Goal: Information Seeking & Learning: Learn about a topic

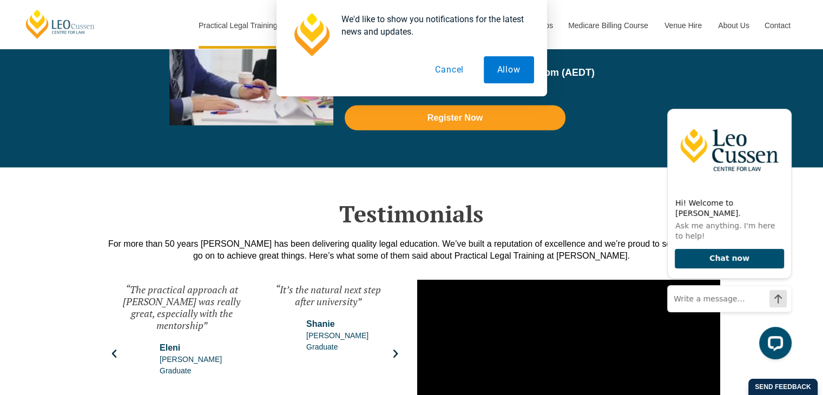
scroll to position [2543, 0]
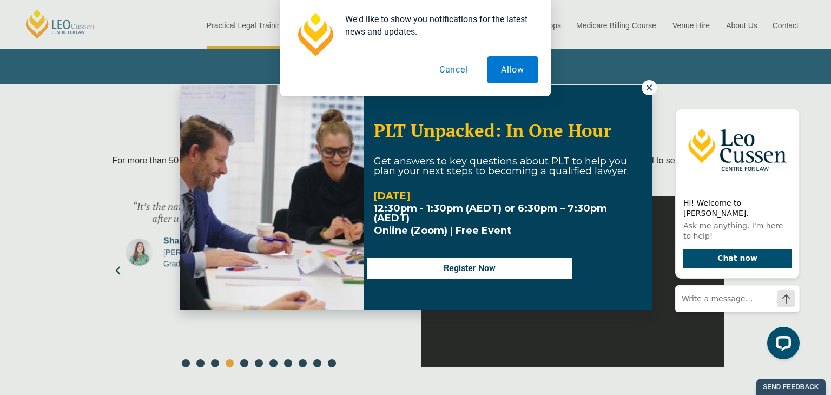
click at [653, 85] on div "We'd like to show you notifications for the latest news and updates. Allow Canc…" at bounding box center [415, 48] width 831 height 96
click at [648, 88] on div "We'd like to show you notifications for the latest news and updates. Allow Canc…" at bounding box center [415, 48] width 831 height 96
click at [505, 77] on button "Allow" at bounding box center [513, 69] width 50 height 27
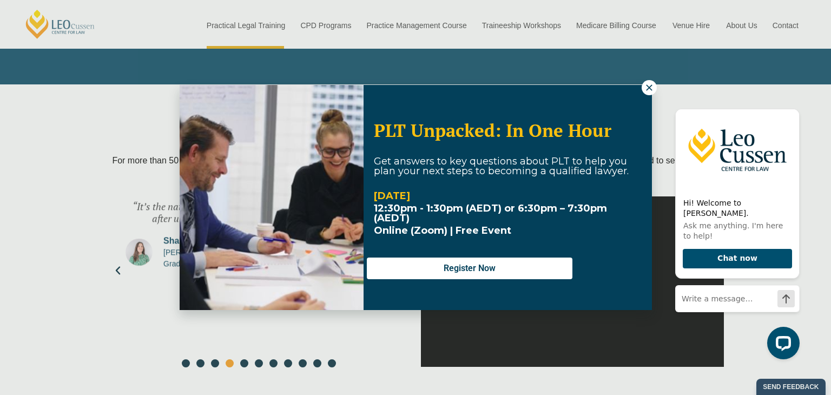
click at [645, 90] on icon at bounding box center [649, 88] width 10 height 10
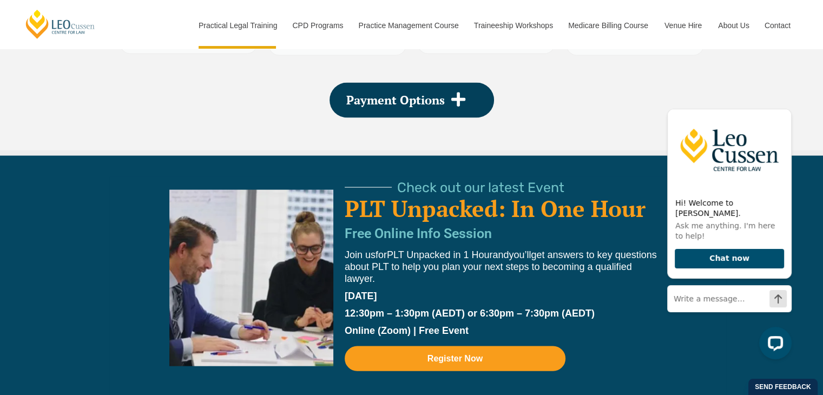
scroll to position [2219, 0]
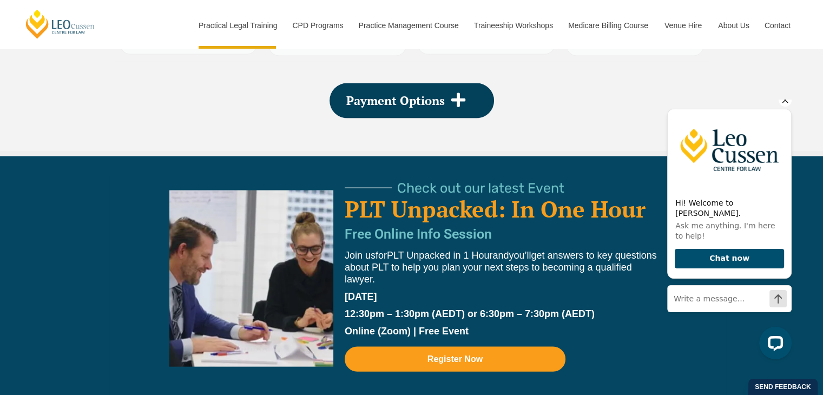
click at [785, 103] on icon "Hide greeting" at bounding box center [785, 100] width 6 height 6
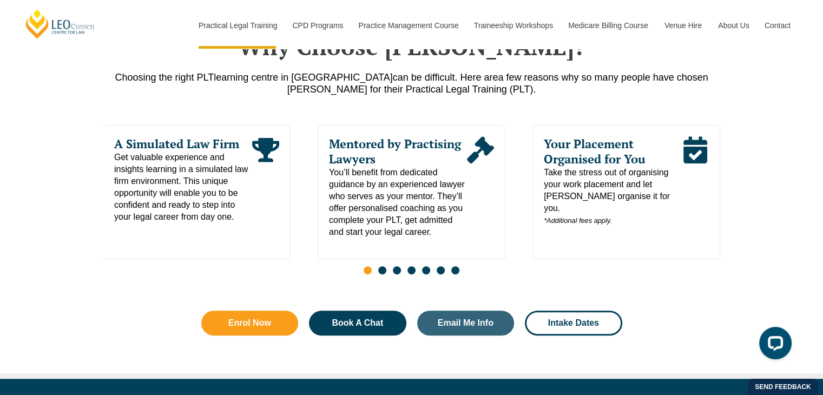
scroll to position [541, 0]
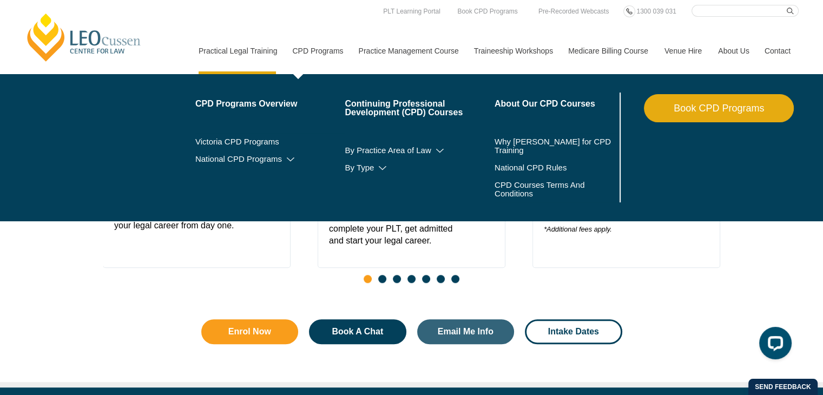
click at [325, 28] on link "CPD Programs" at bounding box center [317, 51] width 66 height 47
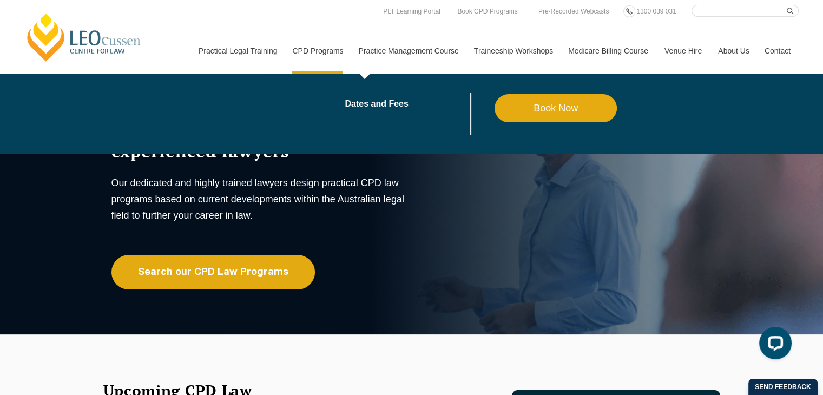
click at [416, 28] on link "Practice Management Course" at bounding box center [408, 51] width 115 height 47
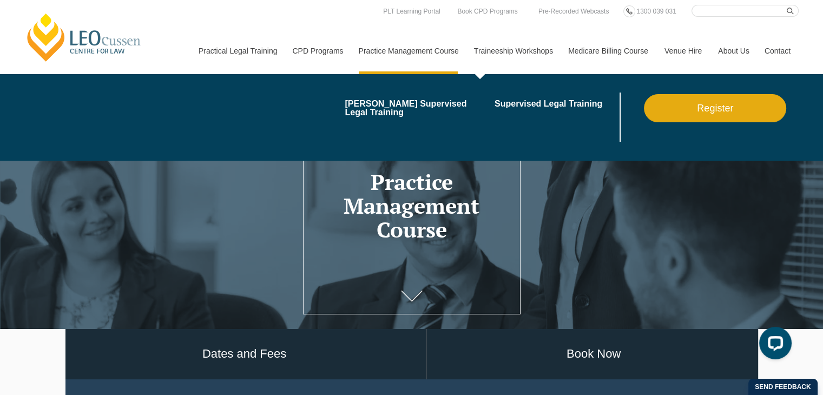
click at [521, 51] on link "Traineeship Workshops" at bounding box center [513, 51] width 94 height 47
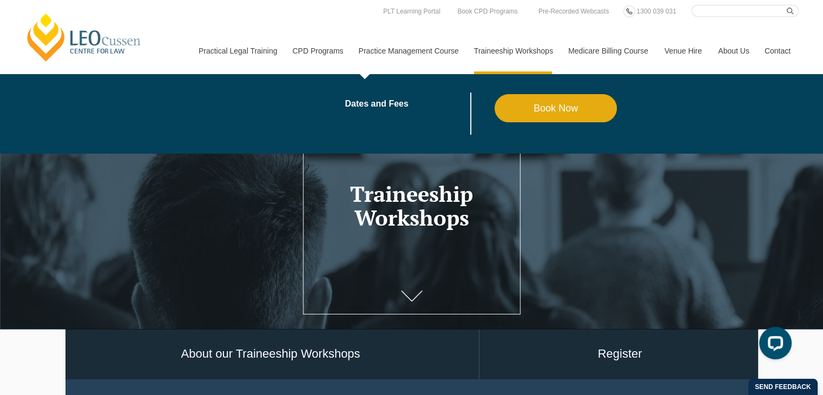
click at [394, 51] on link "Practice Management Course" at bounding box center [408, 51] width 115 height 47
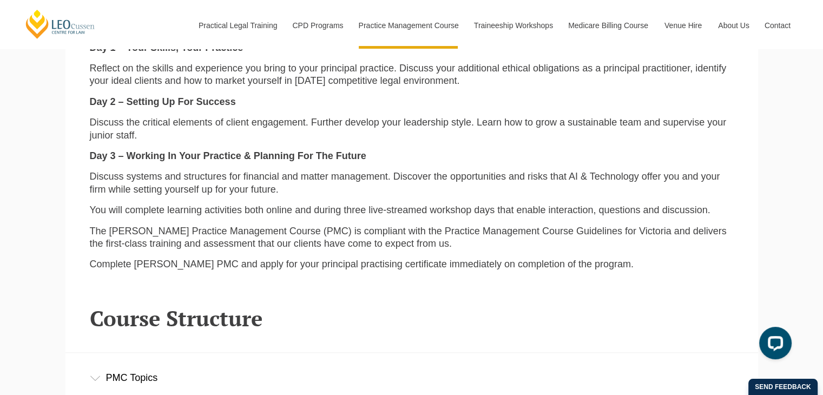
scroll to position [1245, 0]
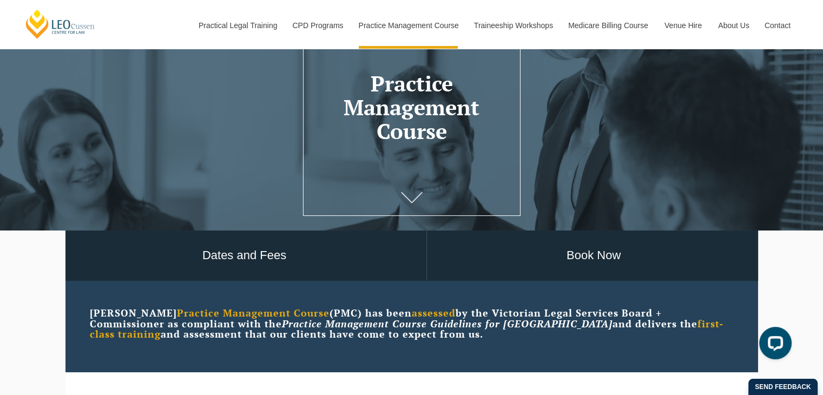
scroll to position [162, 0]
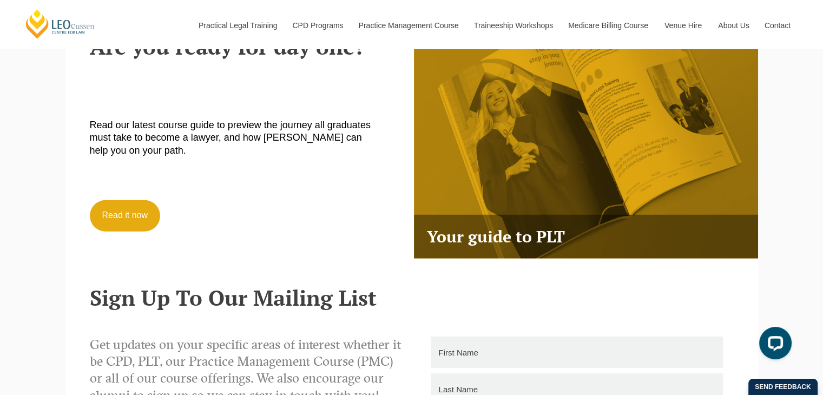
scroll to position [2922, 0]
